Goal: Find specific page/section: Find specific page/section

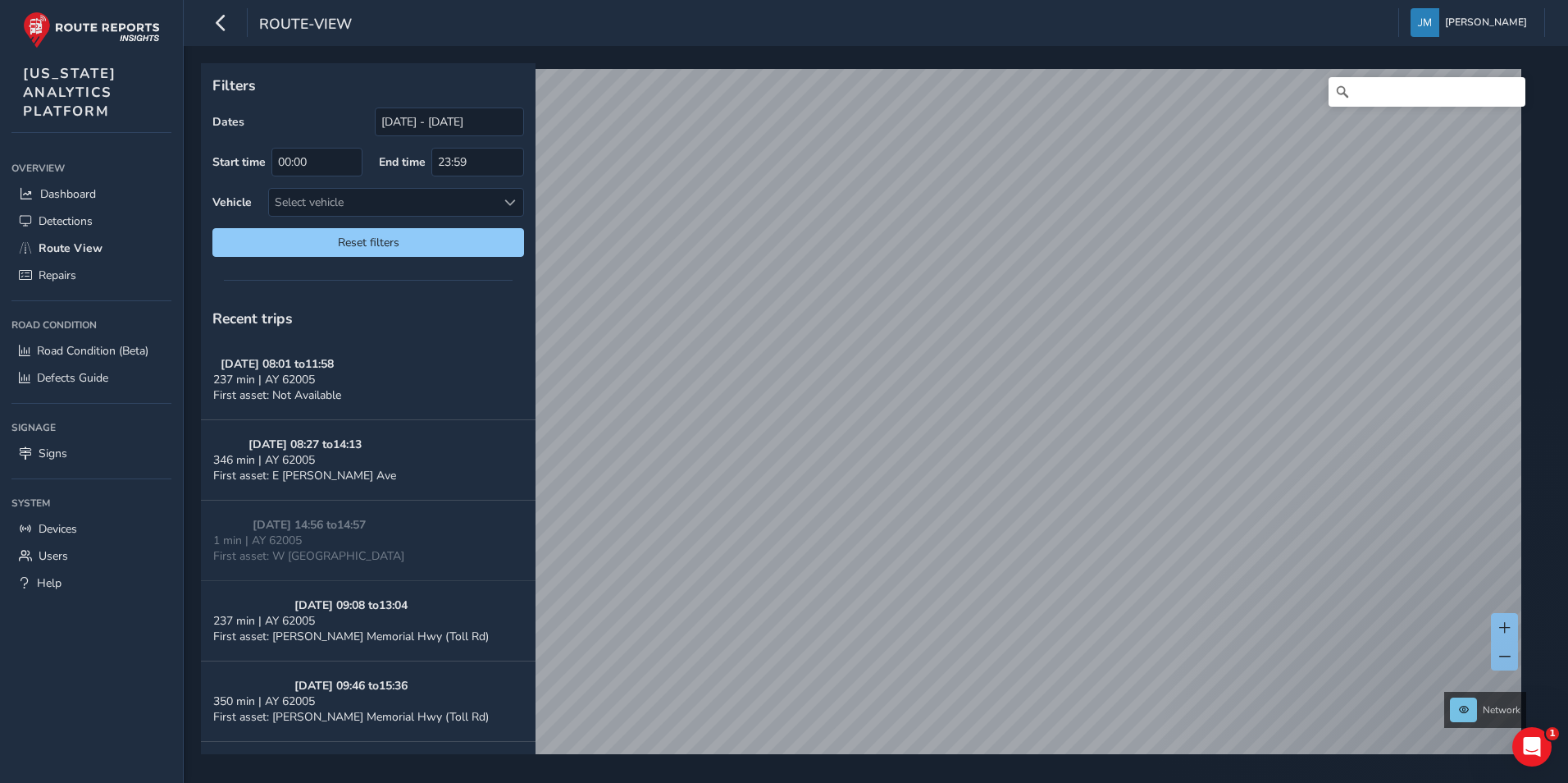
drag, startPoint x: 92, startPoint y: 156, endPoint x: 92, endPoint y: 166, distance: 10.0
click at [92, 160] on div "Overview" at bounding box center [92, 167] width 160 height 24
click at [92, 188] on span "Dashboard" at bounding box center [68, 193] width 55 height 16
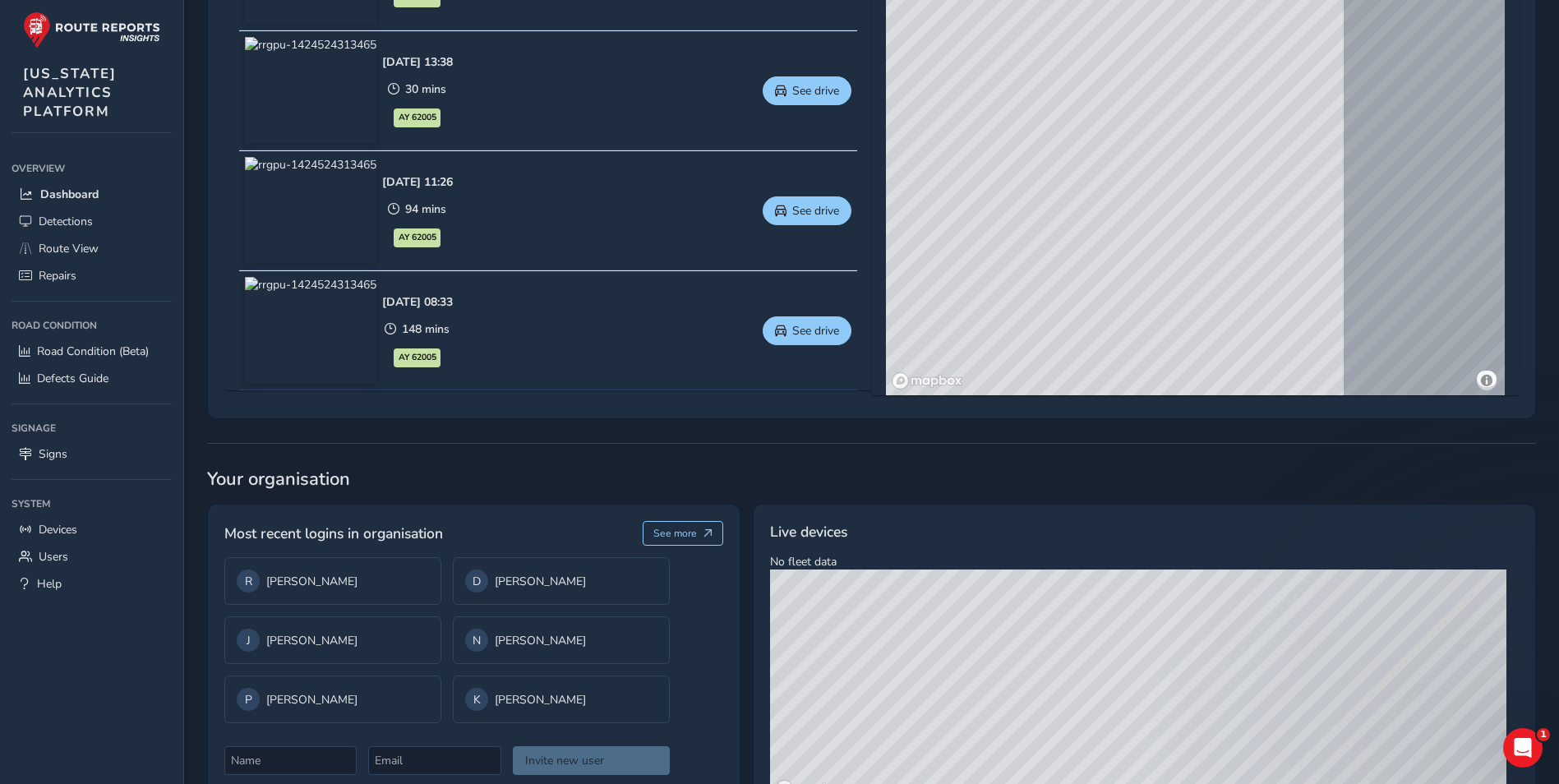
scroll to position [964, 0]
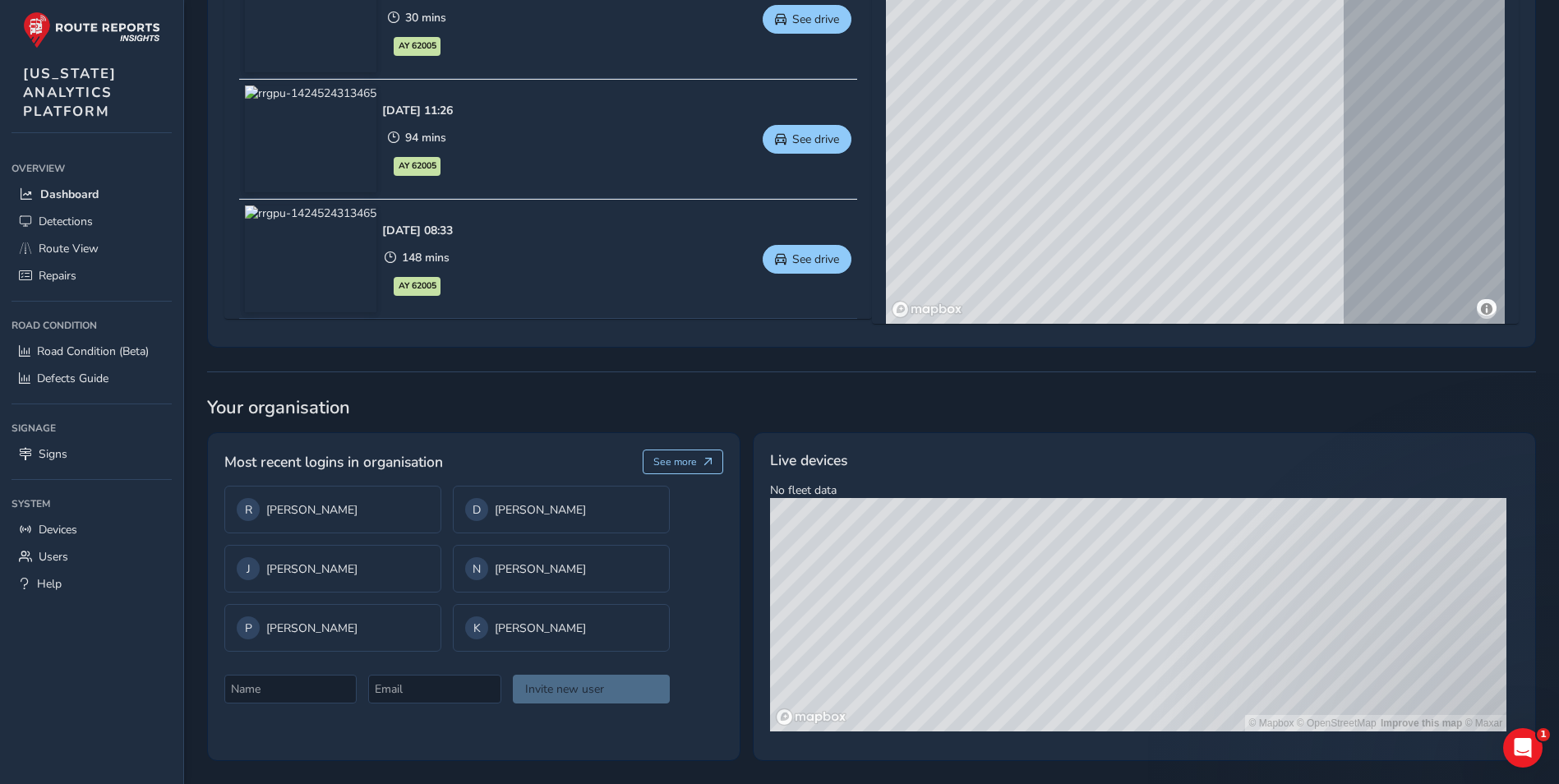
click at [72, 467] on ul "Overview Overview Dashboard Detections Route View Repairs Road Condition Road C…" at bounding box center [92, 376] width 160 height 441
click at [73, 448] on link "Signs" at bounding box center [92, 454] width 160 height 27
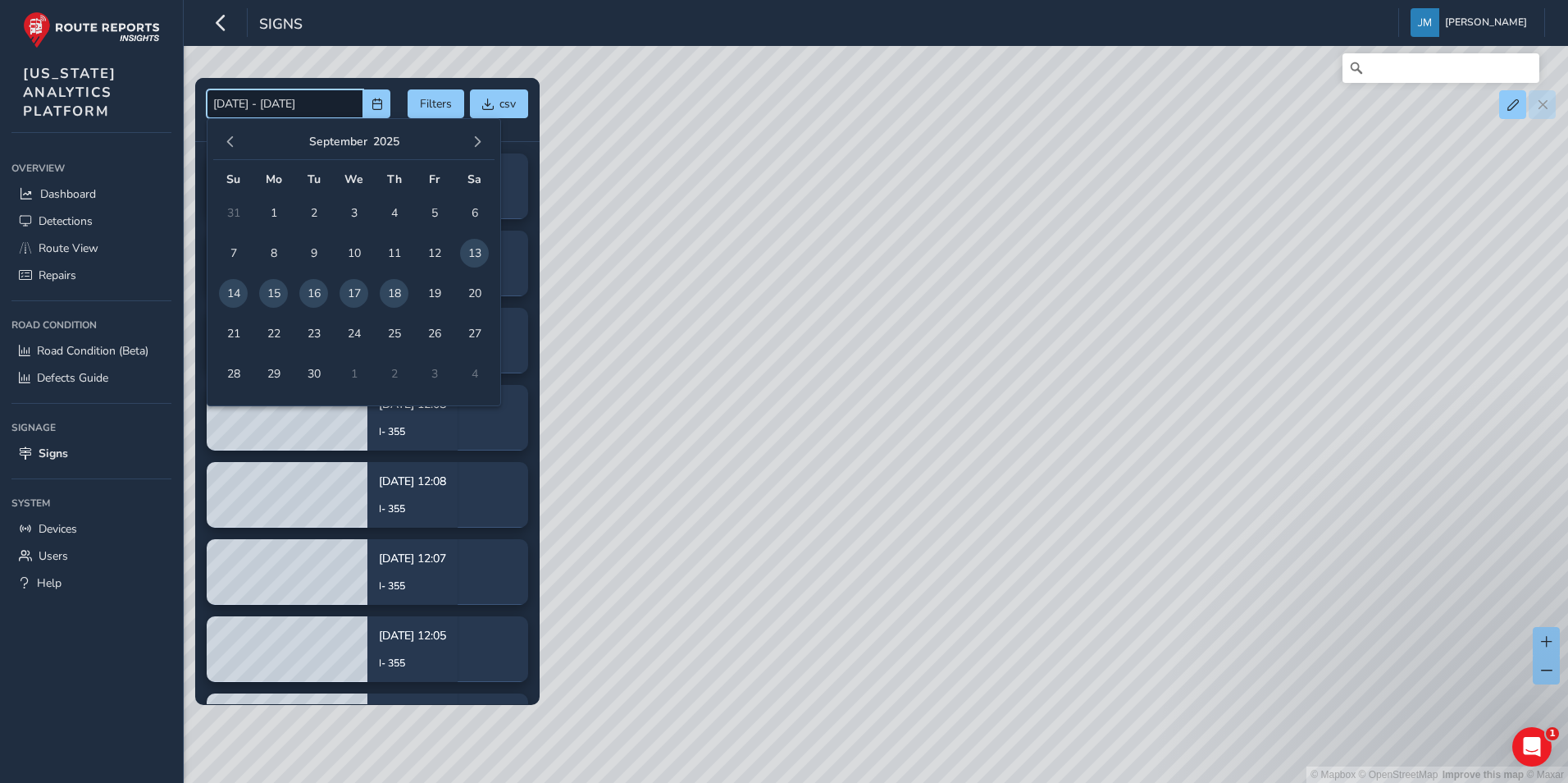
click at [289, 104] on input "[DATE] - [DATE]" at bounding box center [285, 103] width 156 height 29
click at [231, 145] on span "button" at bounding box center [230, 142] width 12 height 12
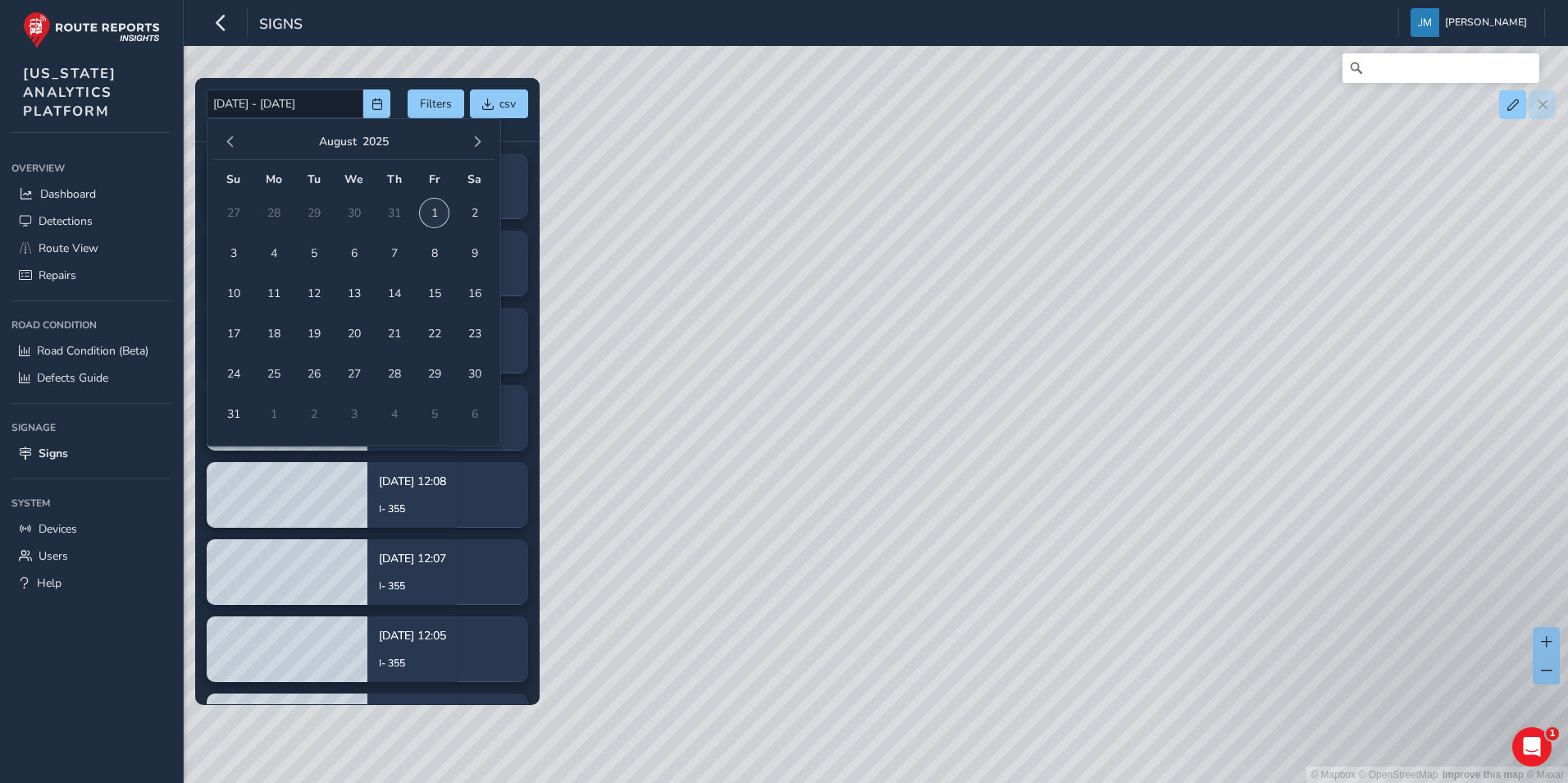
click at [435, 207] on span "1" at bounding box center [434, 213] width 29 height 29
click at [481, 139] on span "button" at bounding box center [478, 142] width 12 height 12
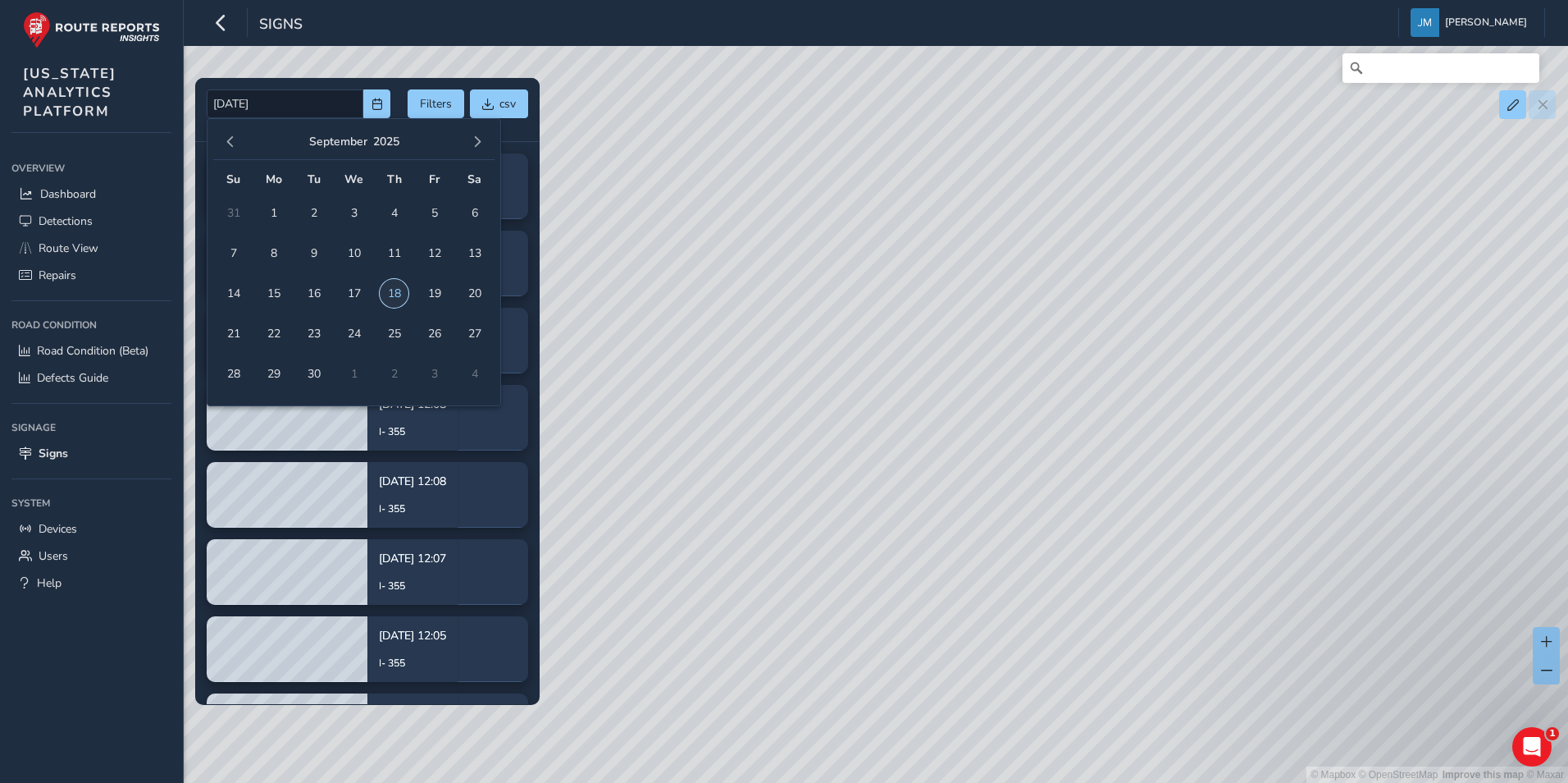
click at [386, 289] on span "18" at bounding box center [394, 294] width 29 height 29
type input "[DATE] - [DATE]"
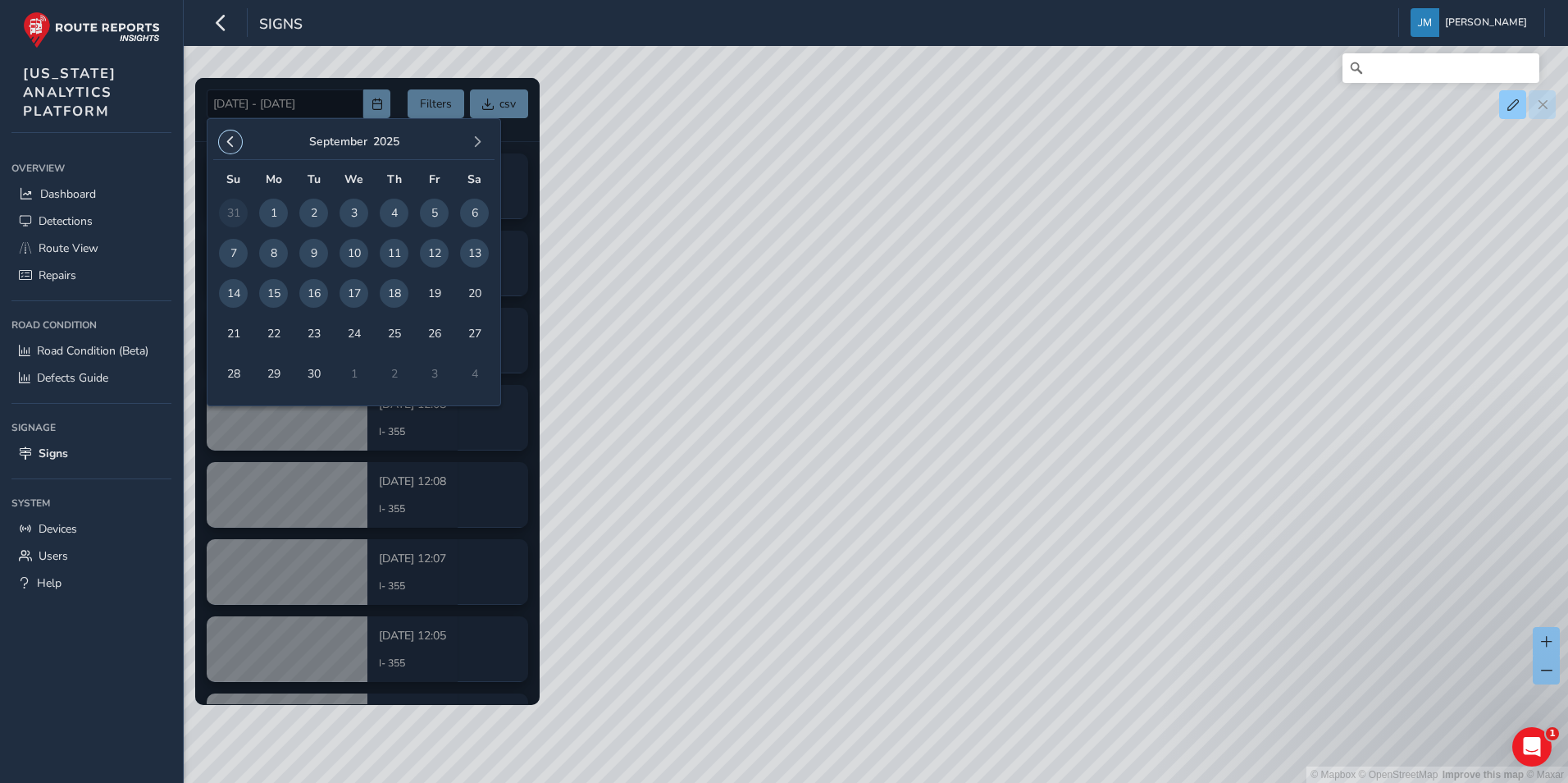
click at [221, 137] on button "button" at bounding box center [230, 141] width 23 height 23
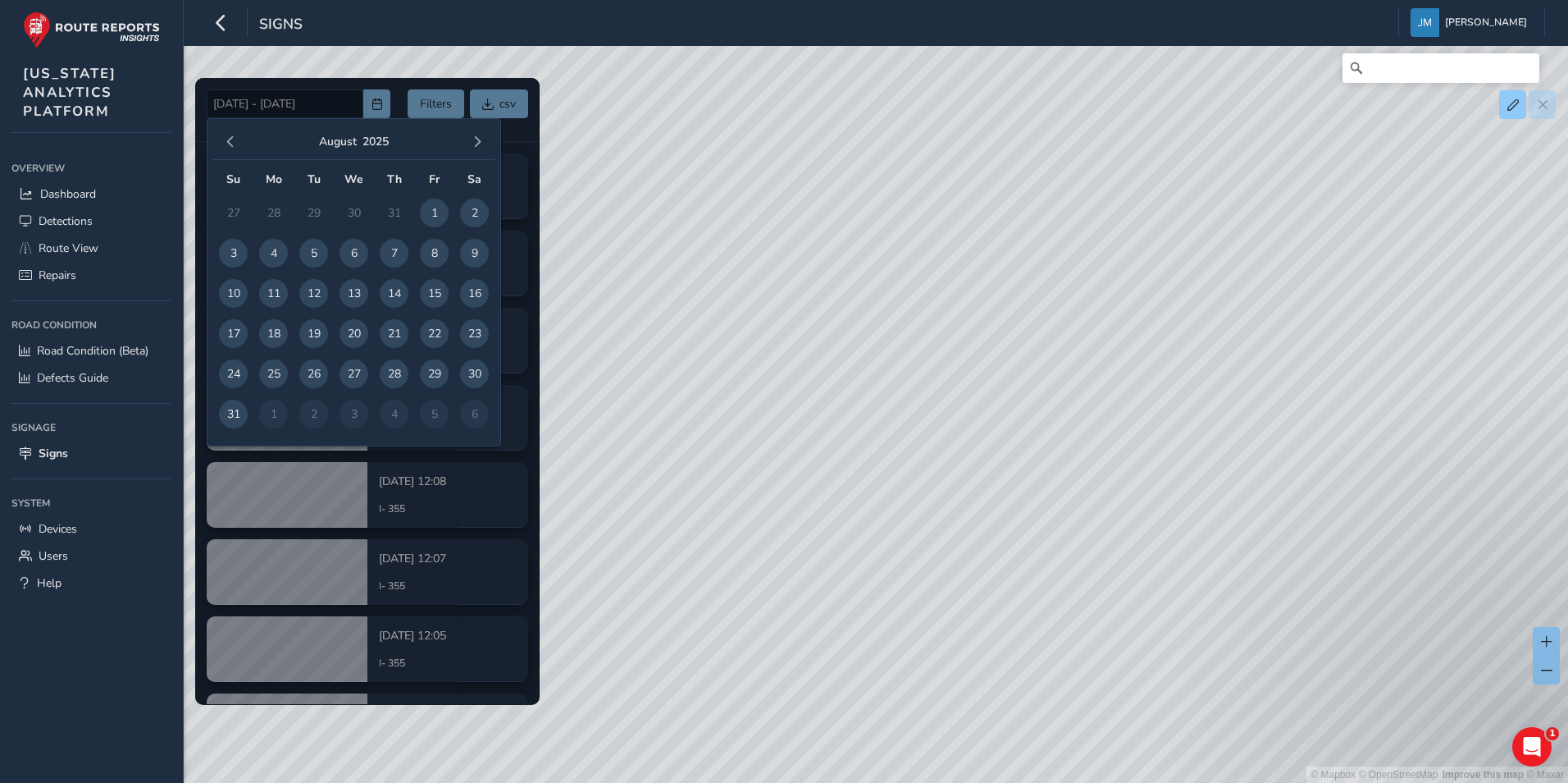
click at [224, 84] on div at bounding box center [367, 391] width 345 height 626
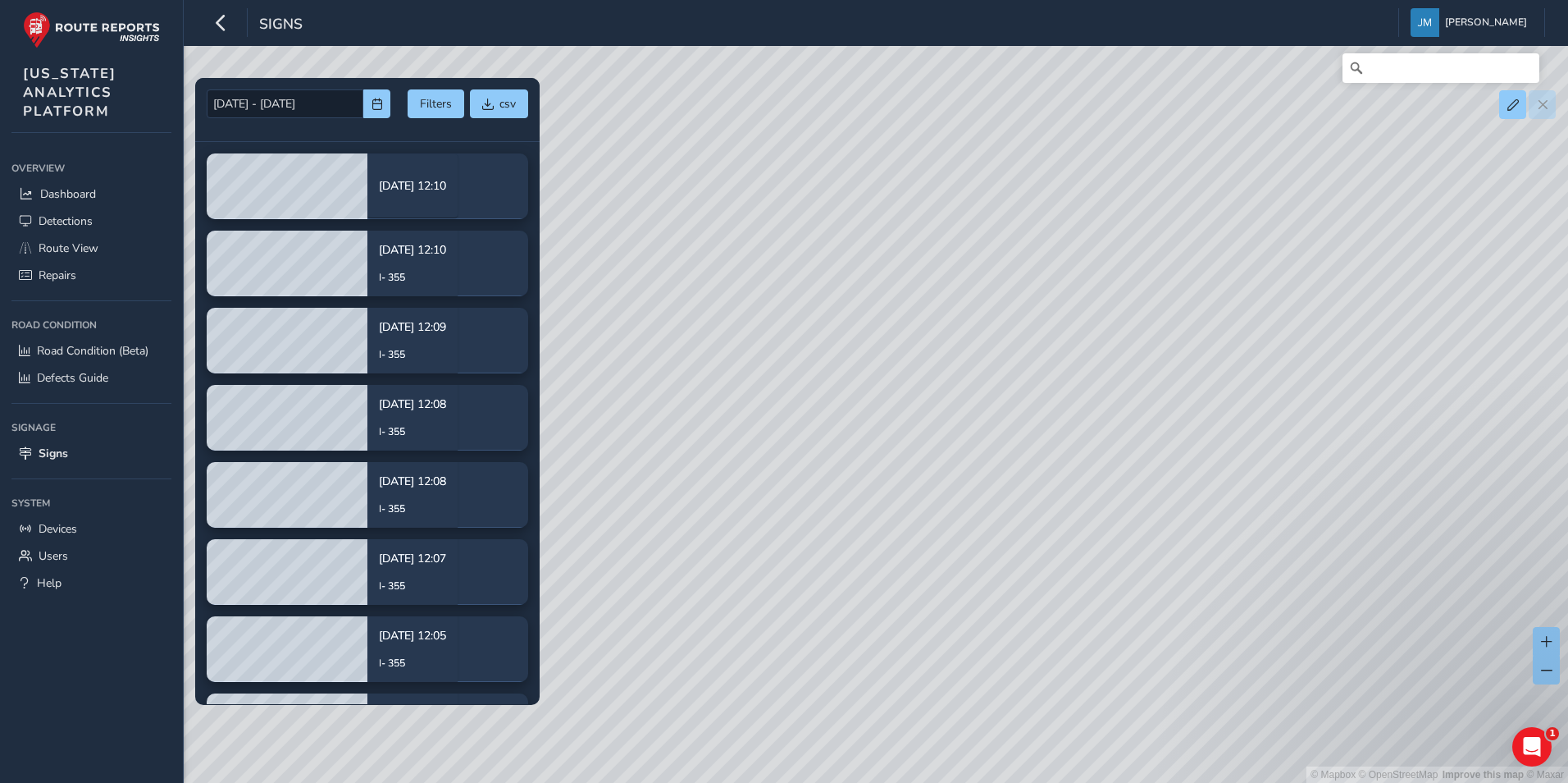
drag, startPoint x: 1162, startPoint y: 538, endPoint x: 1029, endPoint y: 528, distance: 133.4
click at [1029, 528] on div "© Mapbox © OpenStreetMap Improve this map © Maxar" at bounding box center [784, 391] width 1568 height 783
drag, startPoint x: 1138, startPoint y: 483, endPoint x: 1074, endPoint y: 416, distance: 92.7
click at [1074, 416] on div "© Mapbox © OpenStreetMap Improve this map © Maxar" at bounding box center [784, 391] width 1568 height 783
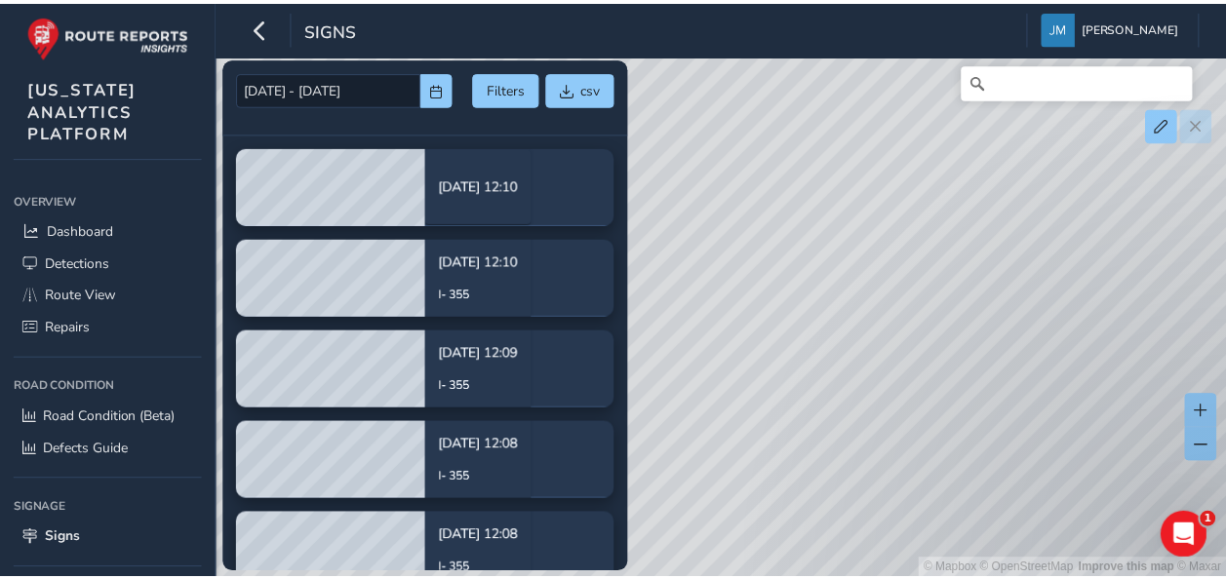
scroll to position [172, 0]
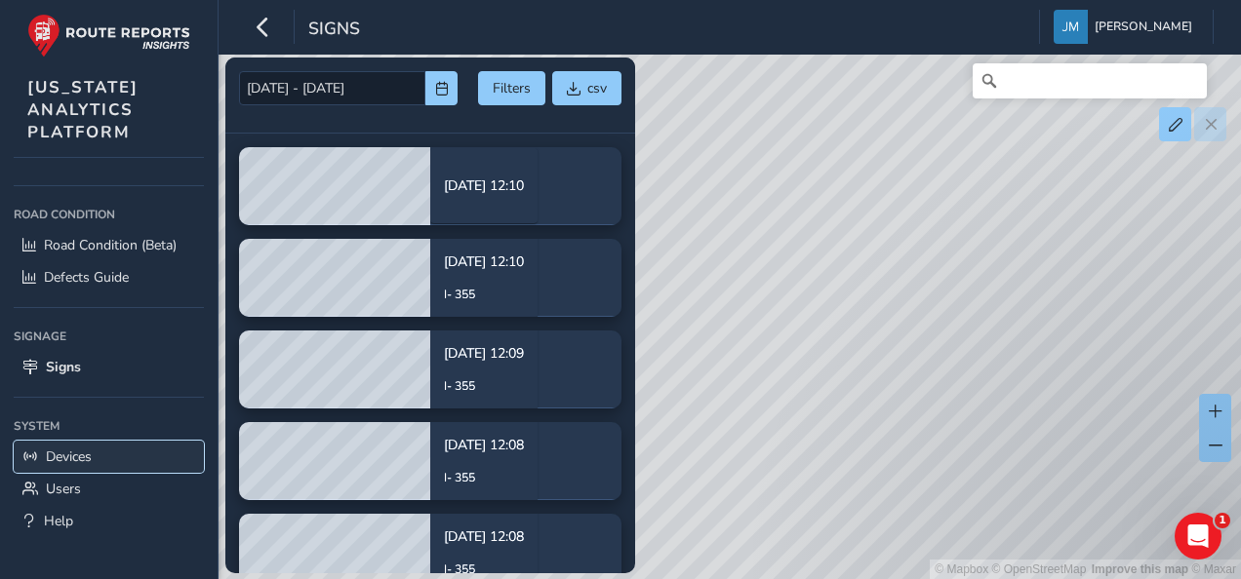
click at [102, 449] on link "Devices" at bounding box center [109, 457] width 190 height 32
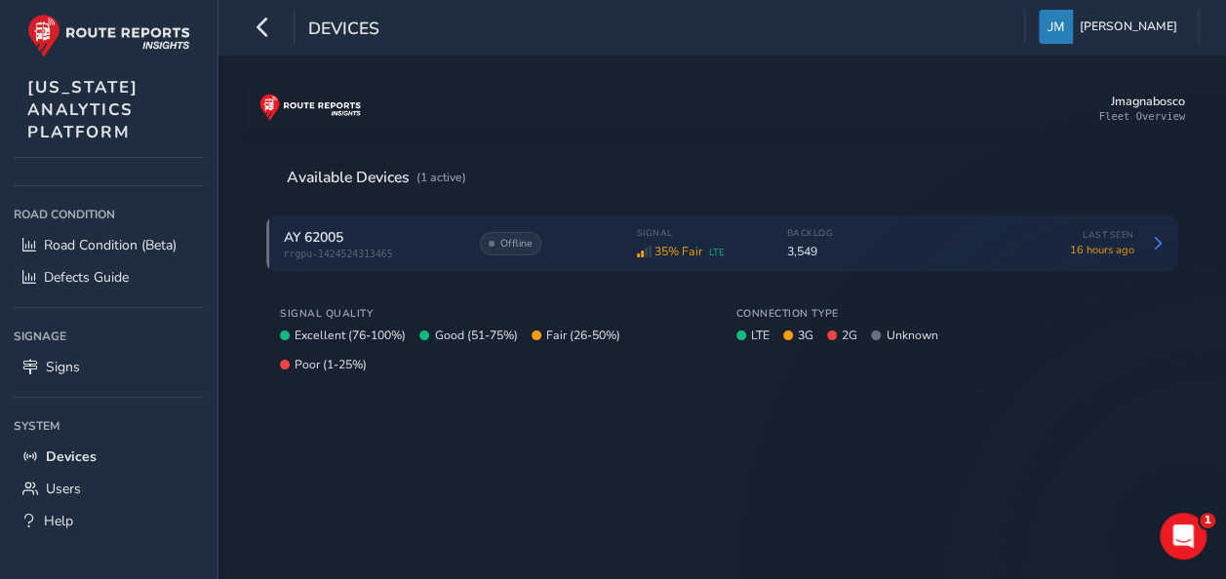
click at [408, 238] on div "AY 62005" at bounding box center [372, 237] width 176 height 19
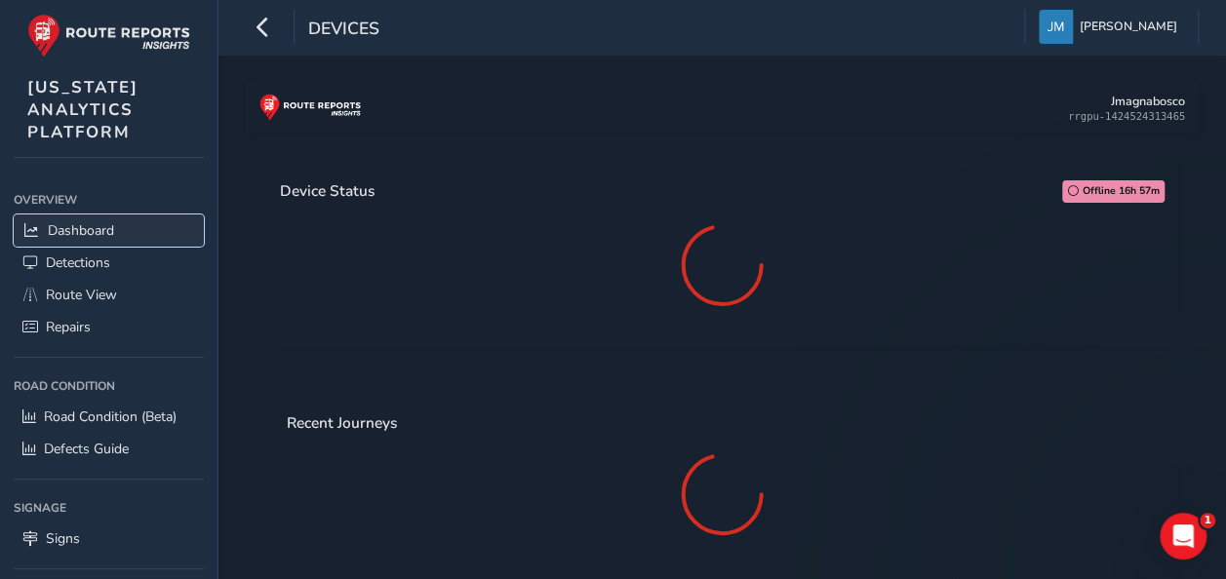
click at [80, 226] on span "Dashboard" at bounding box center [81, 230] width 66 height 19
